Goal: Task Accomplishment & Management: Complete application form

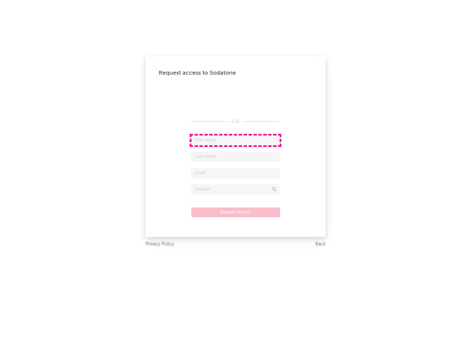
click at [235, 140] on input "text" at bounding box center [235, 140] width 88 height 10
type input "[PERSON_NAME]"
click at [235, 156] on input "text" at bounding box center [235, 157] width 88 height 10
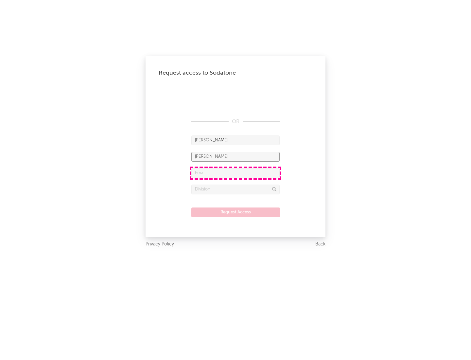
type input "[PERSON_NAME]"
click at [235, 173] on input "text" at bounding box center [235, 173] width 88 height 10
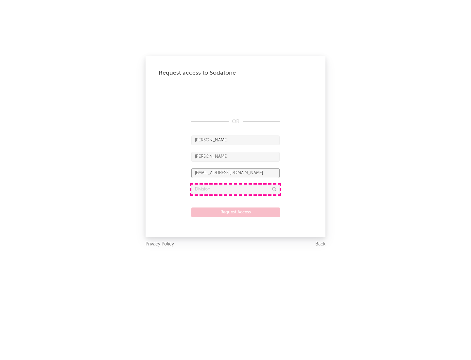
type input "[EMAIL_ADDRESS][DOMAIN_NAME]"
click at [235, 189] on input "text" at bounding box center [235, 189] width 88 height 10
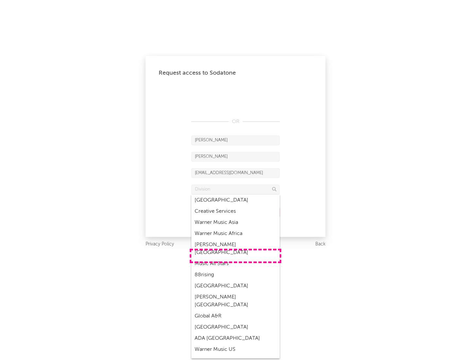
click at [235, 258] on div "Music All Stars" at bounding box center [235, 263] width 88 height 11
type input "Music All Stars"
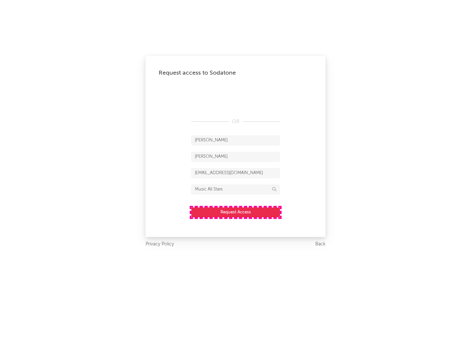
click at [235, 212] on button "Request Access" at bounding box center [235, 212] width 89 height 10
